Goal: Task Accomplishment & Management: Manage account settings

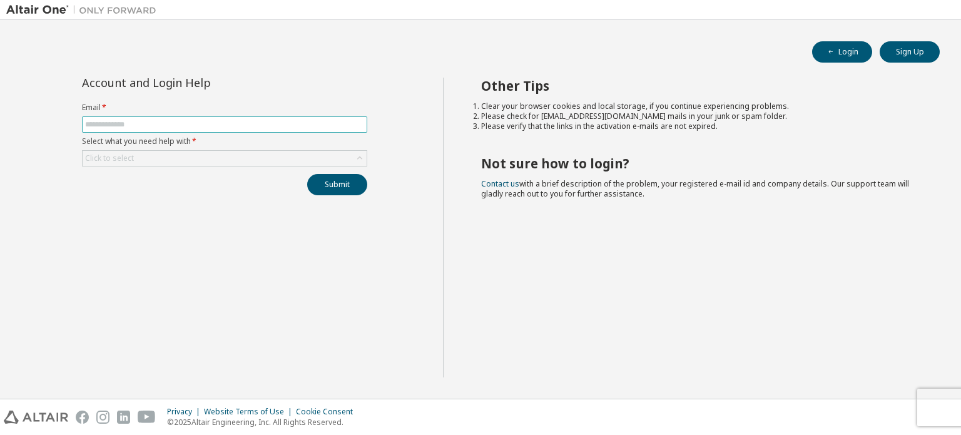
click at [194, 126] on input "text" at bounding box center [224, 124] width 279 height 10
type input "**********"
click at [357, 158] on icon at bounding box center [359, 158] width 13 height 13
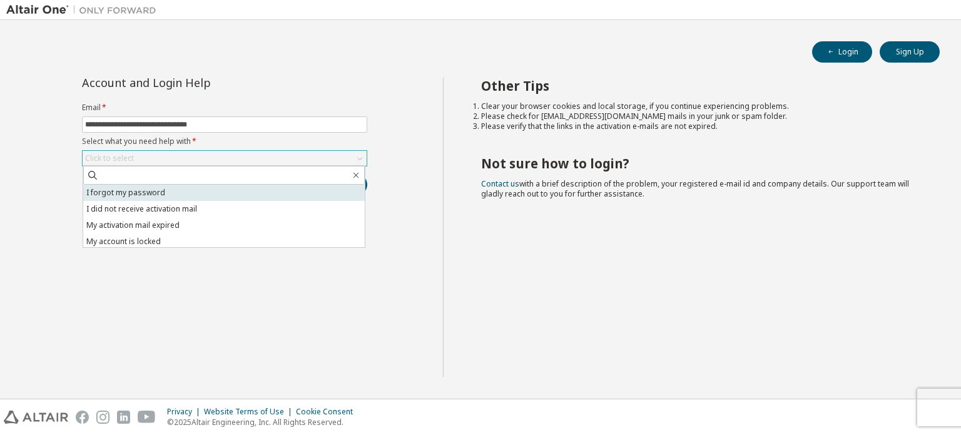
click at [188, 189] on li "I forgot my password" at bounding box center [223, 192] width 281 height 16
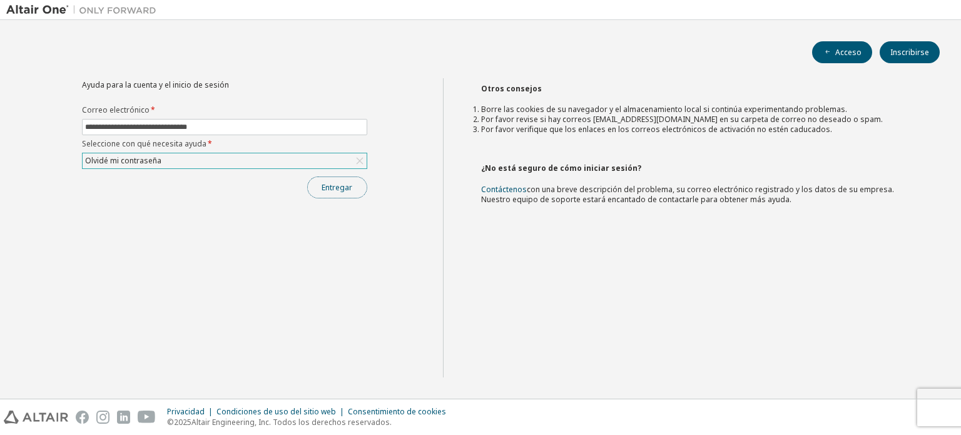
click at [341, 193] on button "Entregar" at bounding box center [337, 187] width 60 height 22
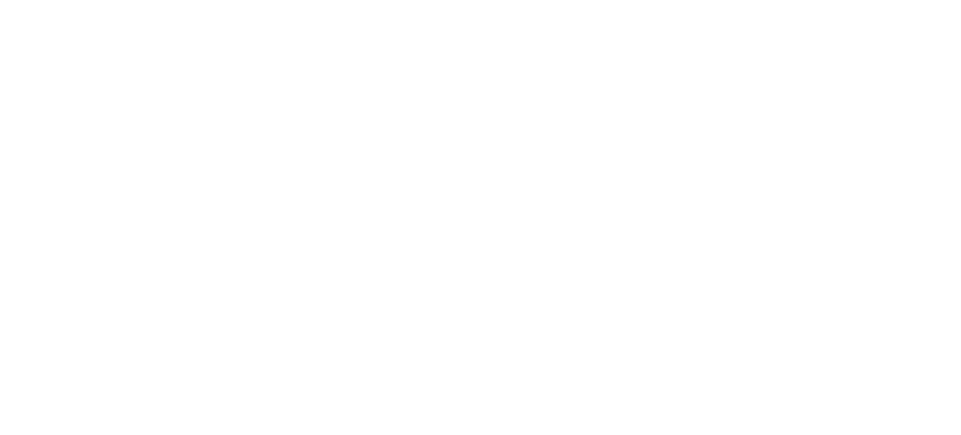
click at [197, 83] on div at bounding box center [480, 217] width 961 height 435
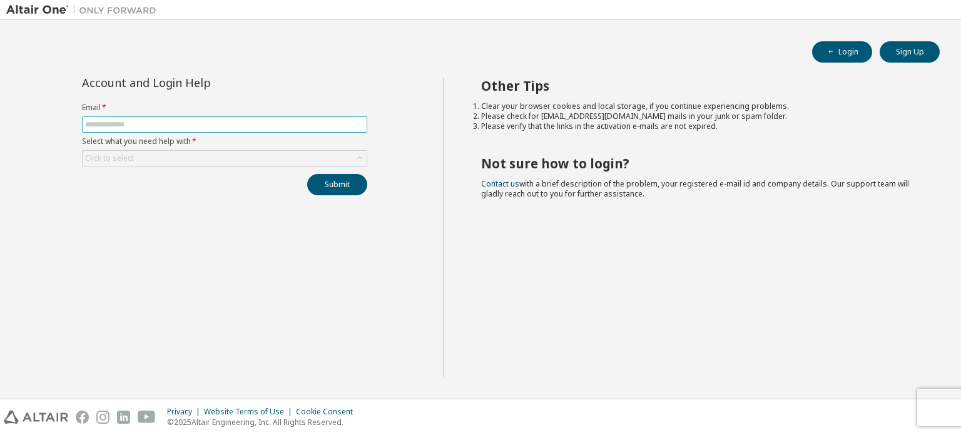
click at [320, 125] on input "text" at bounding box center [224, 124] width 279 height 10
type input "**********"
click at [258, 151] on div "Click to select" at bounding box center [225, 158] width 284 height 15
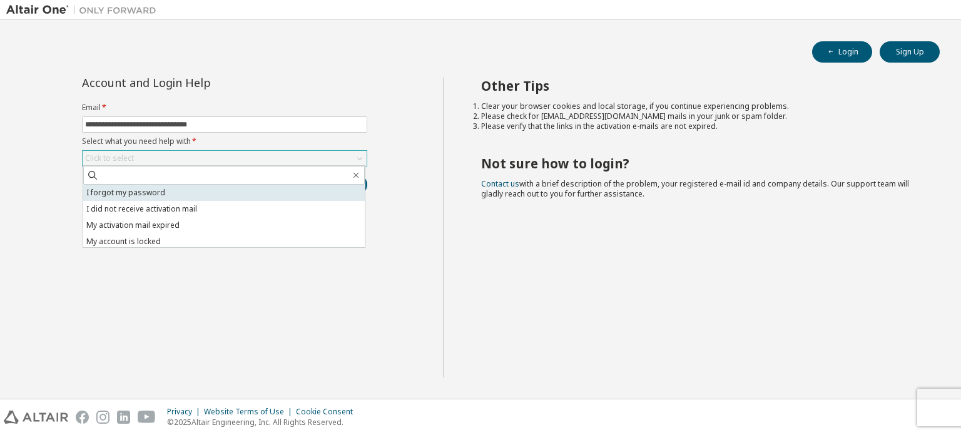
click at [233, 185] on li "I forgot my password" at bounding box center [223, 192] width 281 height 16
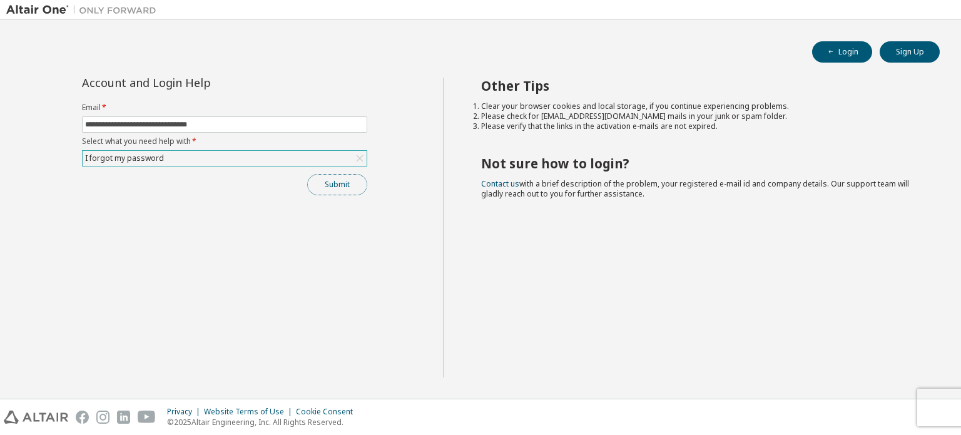
click at [335, 187] on button "Submit" at bounding box center [337, 184] width 60 height 21
